Goal: Task Accomplishment & Management: Use online tool/utility

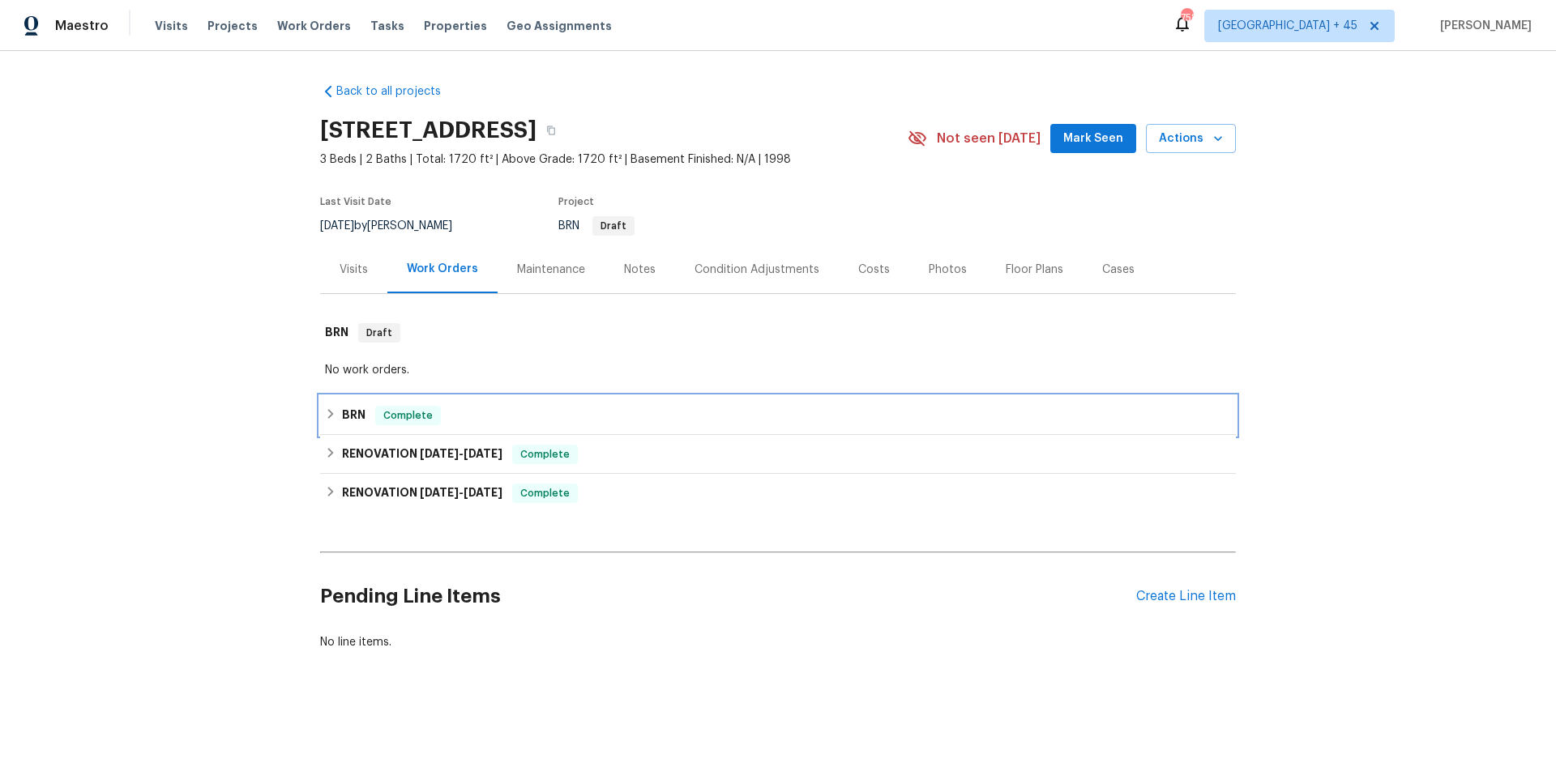
click at [437, 412] on div "BRN Complete" at bounding box center [778, 415] width 906 height 19
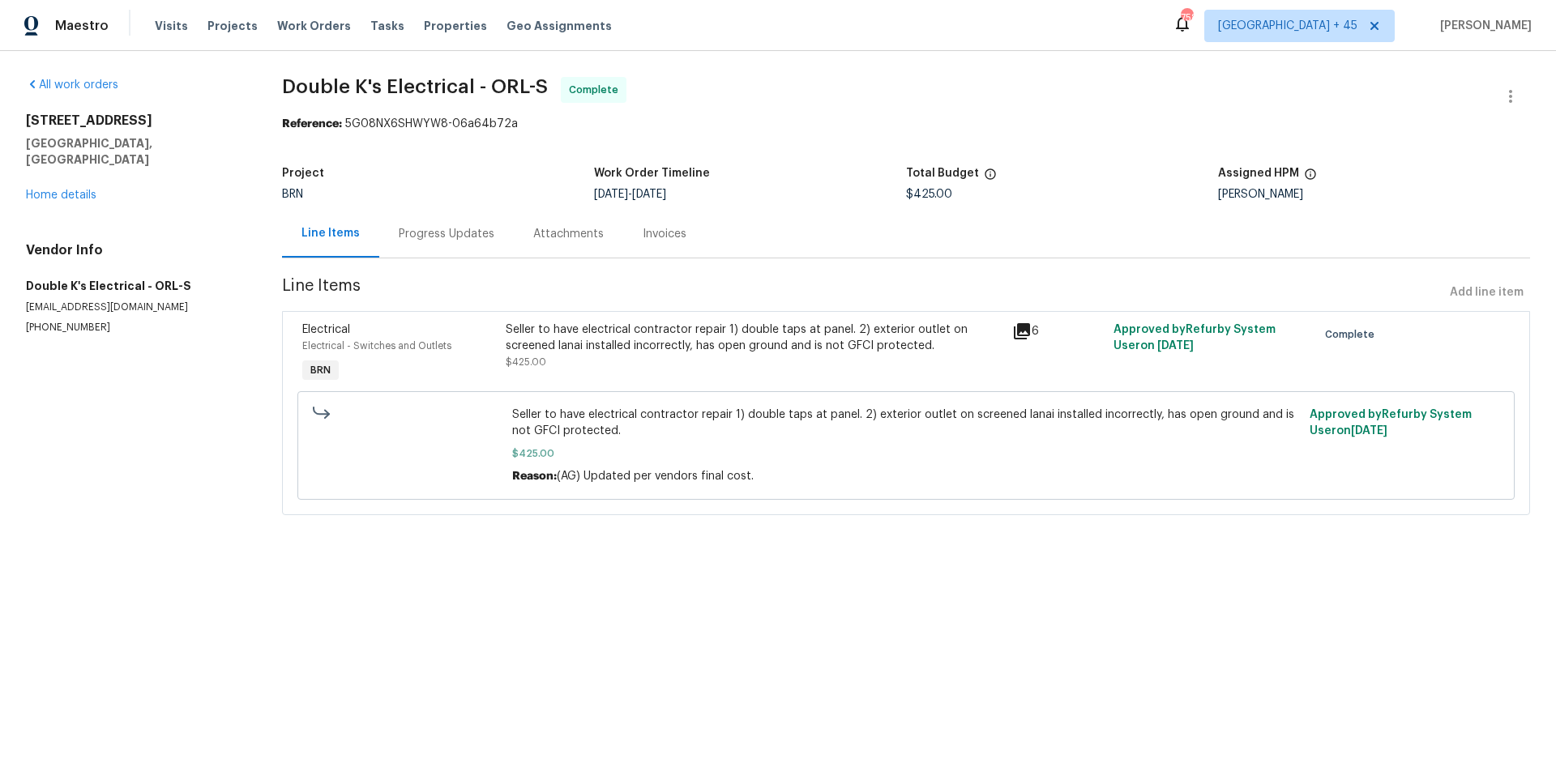
click at [661, 247] on div "Invoices" at bounding box center [664, 233] width 83 height 48
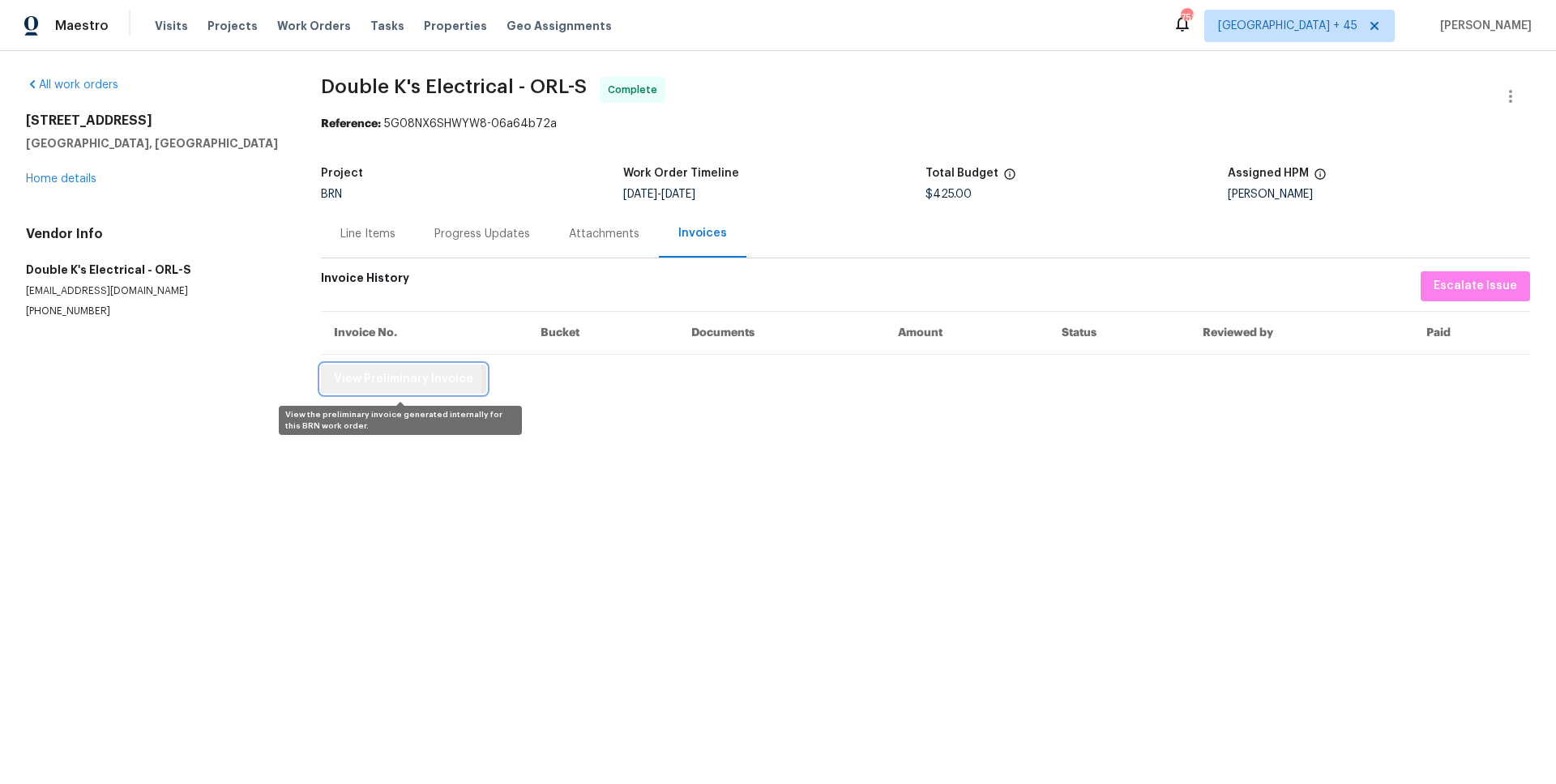
click at [393, 381] on span "View Preliminary Invoice" at bounding box center [403, 379] width 139 height 20
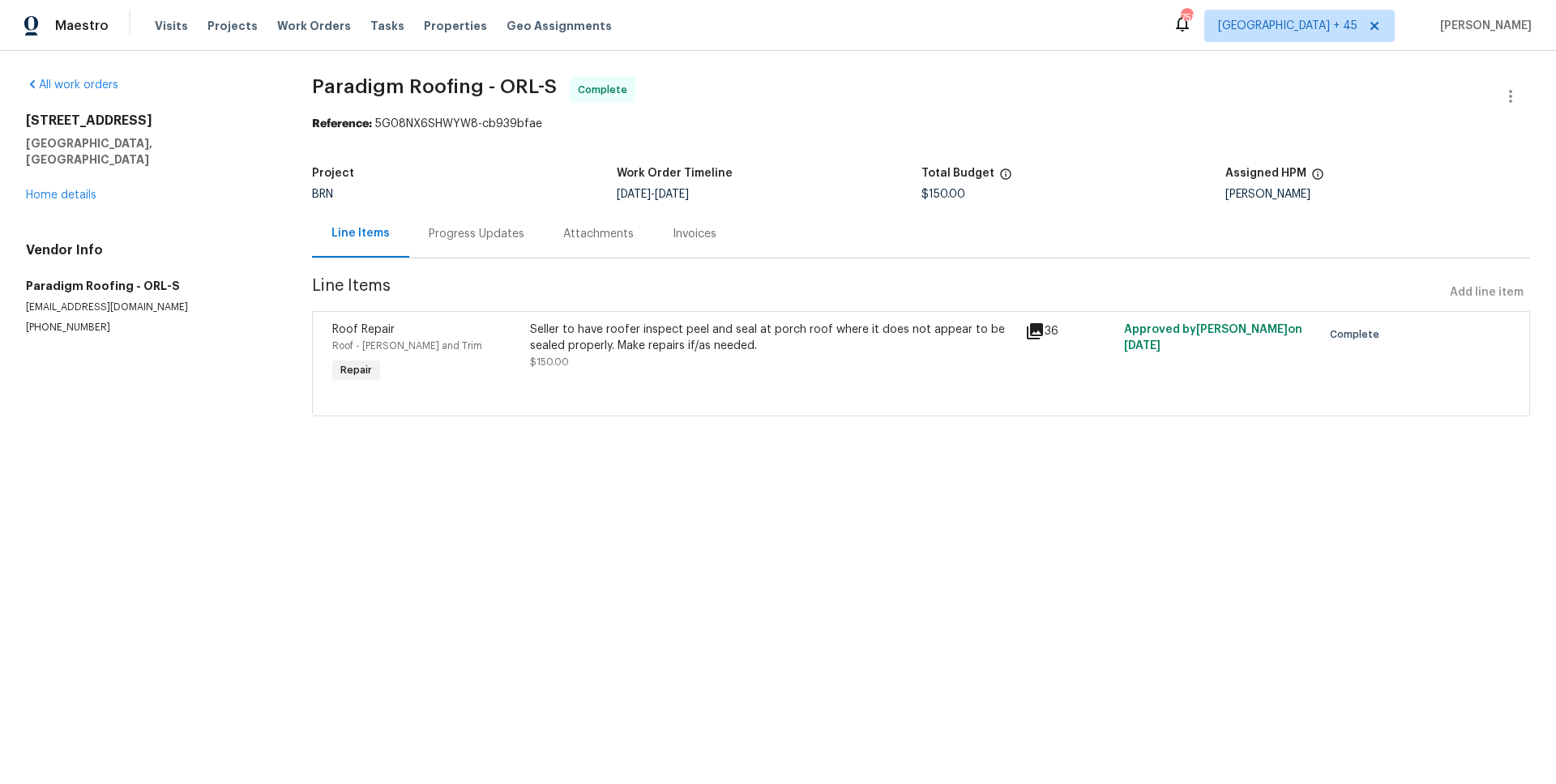
click at [689, 244] on div "Invoices" at bounding box center [695, 233] width 83 height 48
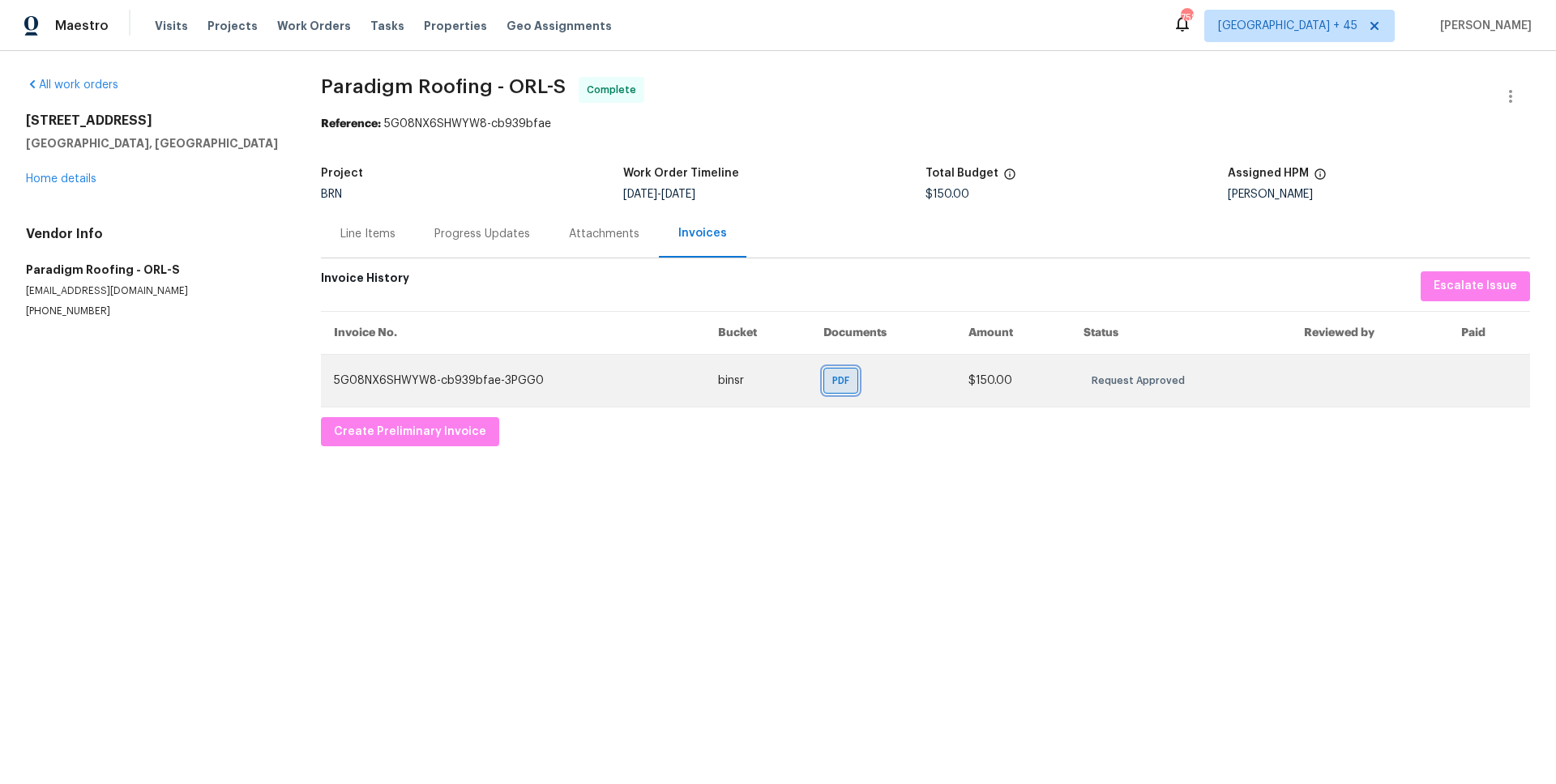
click at [833, 377] on span "PDF" at bounding box center [844, 381] width 23 height 17
